Goal: Transaction & Acquisition: Purchase product/service

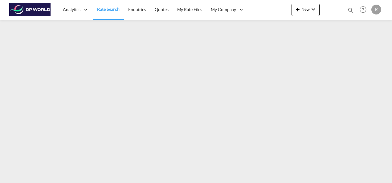
click at [105, 9] on span "Rate Search" at bounding box center [108, 8] width 23 height 5
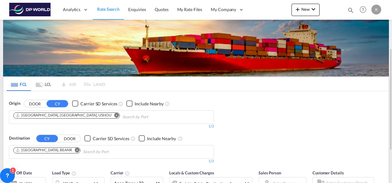
scroll to position [31, 0]
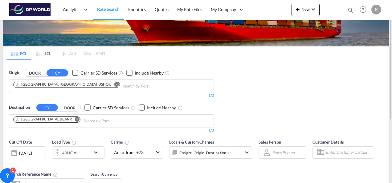
click at [106, 10] on span "Rate Search" at bounding box center [108, 8] width 23 height 5
click at [75, 118] on md-icon "Remove" at bounding box center [77, 119] width 5 height 5
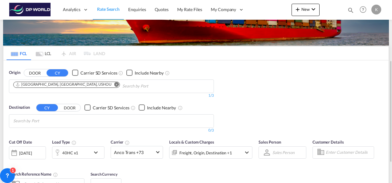
scroll to position [59, 0]
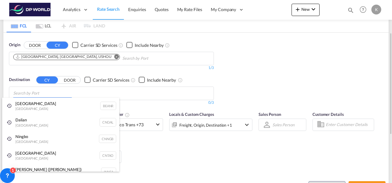
click at [48, 91] on body "Analytics Dashboard Rate Search Enquiries Quotes My Rate Files My Company" at bounding box center [196, 91] width 392 height 183
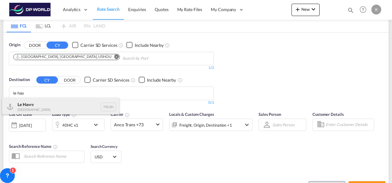
type input "le hav"
click at [40, 102] on div "Le Hav re France FRLEH" at bounding box center [60, 107] width 117 height 19
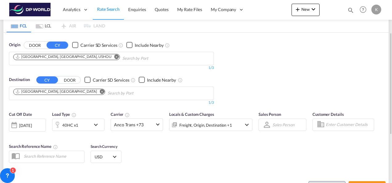
scroll to position [120, 0]
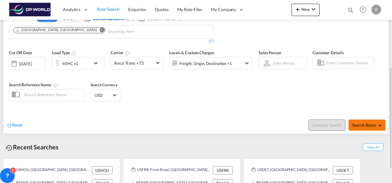
click at [358, 126] on span "Search Rates" at bounding box center [368, 125] width 30 height 5
type input "USHOU to FRLEH / [DATE]"
